Goal: Obtain resource: Obtain resource

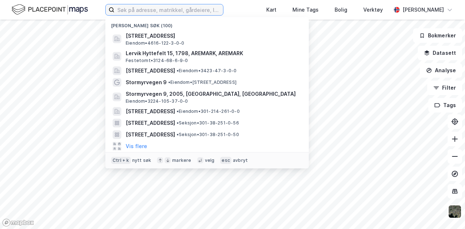
click at [122, 11] on input at bounding box center [168, 9] width 109 height 11
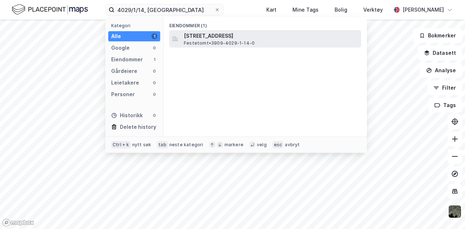
click at [216, 36] on span "[STREET_ADDRESS]" at bounding box center [271, 36] width 174 height 9
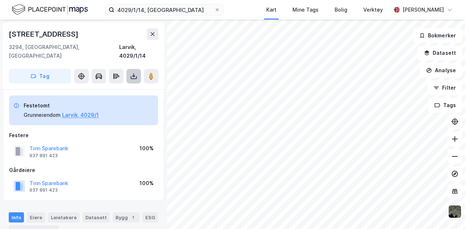
click at [135, 73] on icon at bounding box center [133, 76] width 7 height 7
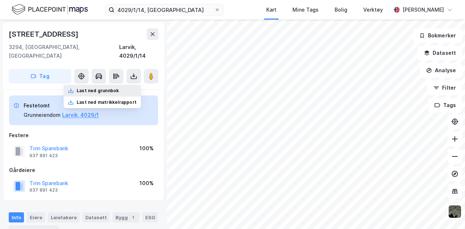
click at [106, 88] on div "Last ned grunnbok" at bounding box center [98, 91] width 42 height 6
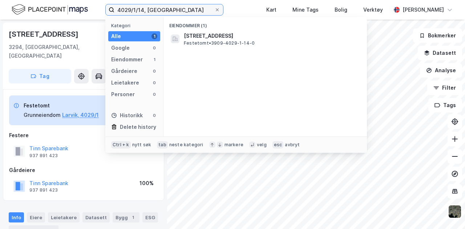
drag, startPoint x: 170, startPoint y: 12, endPoint x: 95, endPoint y: 12, distance: 74.8
click at [95, 12] on div "4029/1/14, Larvik Kategori Alle 1 Google 0 Eiendommer 1 Gårdeiere 0 Leietakere …" at bounding box center [232, 10] width 465 height 20
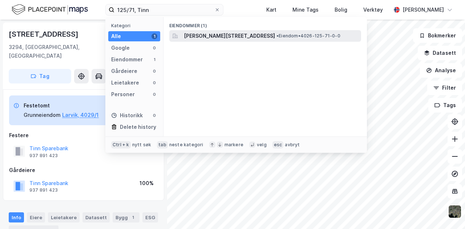
click at [202, 33] on span "[PERSON_NAME][STREET_ADDRESS]" at bounding box center [229, 36] width 91 height 9
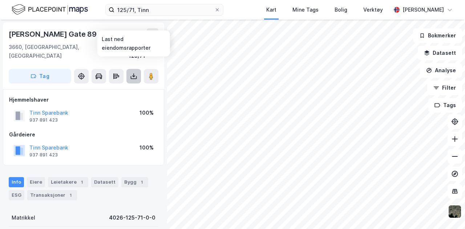
click at [134, 73] on icon at bounding box center [133, 75] width 1 height 4
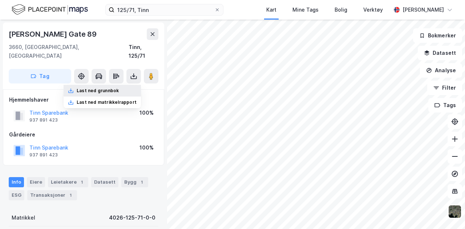
click at [96, 88] on div "Last ned grunnbok" at bounding box center [98, 91] width 42 height 6
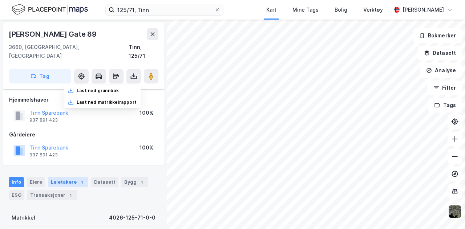
scroll to position [60, 0]
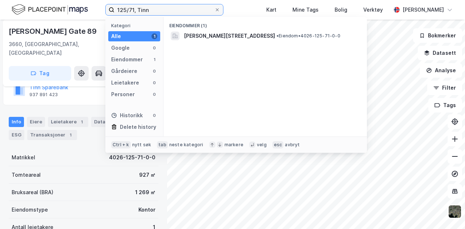
drag, startPoint x: 150, startPoint y: 11, endPoint x: 75, endPoint y: 9, distance: 75.2
click at [75, 9] on div "125/71, Tinn Kategori Alle 1 Google 0 Eiendommer 1 Gårdeiere 0 Leietakere 0 Per…" at bounding box center [232, 10] width 465 height 20
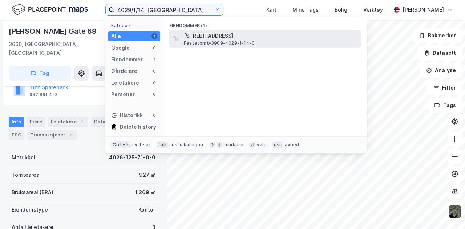
type input "4029/1/14, [GEOGRAPHIC_DATA]"
click at [187, 40] on span "[STREET_ADDRESS]" at bounding box center [271, 36] width 174 height 9
